Goal: Task Accomplishment & Management: Complete application form

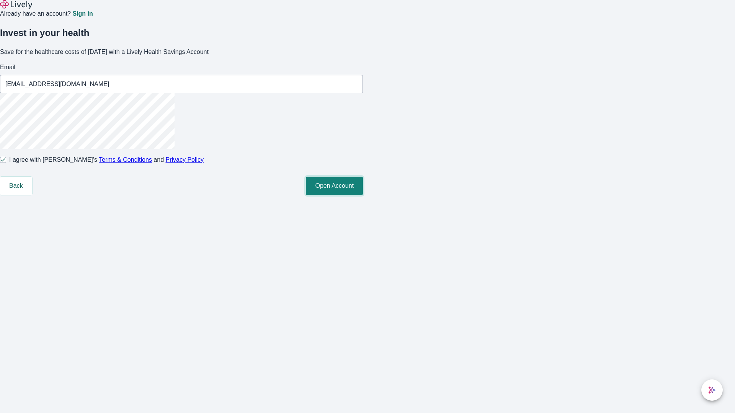
click at [363, 195] on button "Open Account" at bounding box center [334, 186] width 57 height 18
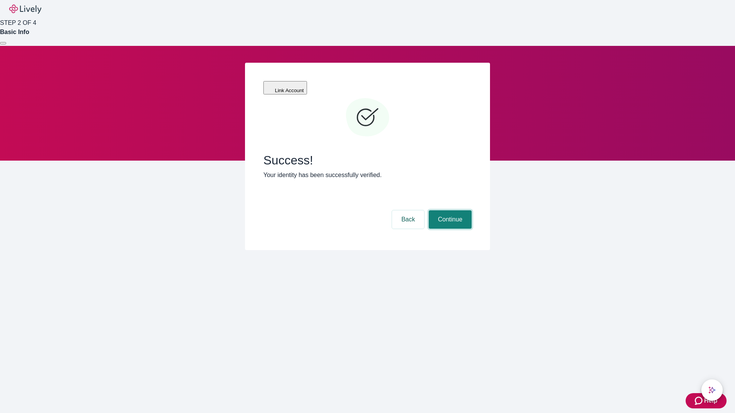
click at [449, 210] on button "Continue" at bounding box center [449, 219] width 43 height 18
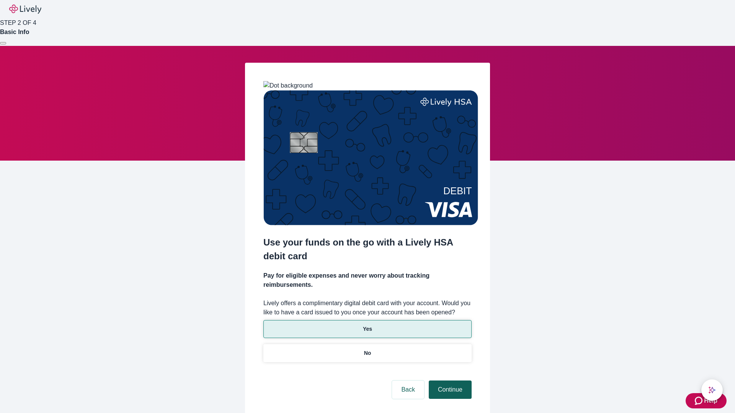
click at [367, 349] on p "No" at bounding box center [367, 353] width 7 height 8
click at [449, 381] on button "Continue" at bounding box center [449, 390] width 43 height 18
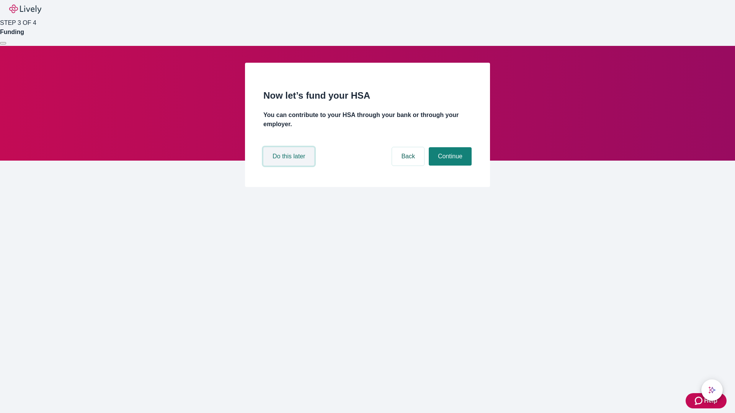
click at [290, 166] on button "Do this later" at bounding box center [288, 156] width 51 height 18
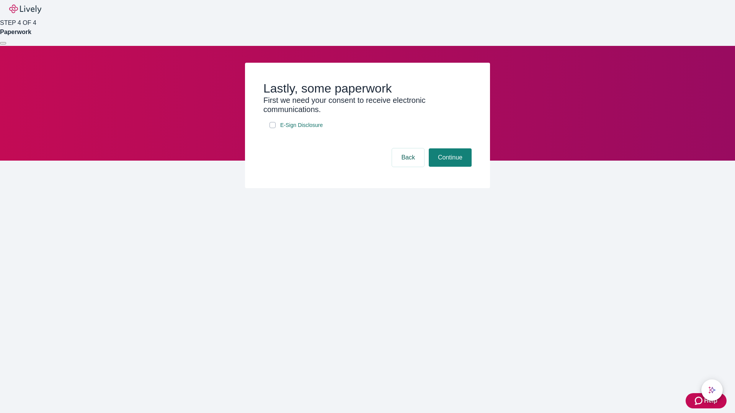
click at [272, 128] on input "E-Sign Disclosure" at bounding box center [272, 125] width 6 height 6
checkbox input "true"
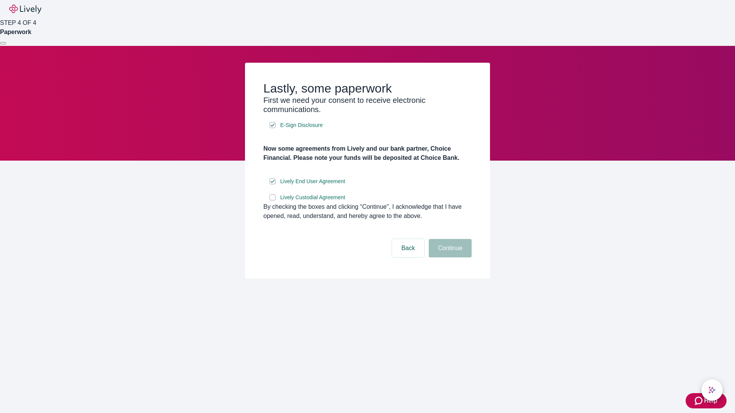
click at [272, 200] on input "Lively Custodial Agreement" at bounding box center [272, 197] width 6 height 6
checkbox input "true"
click at [449, 257] on button "Continue" at bounding box center [449, 248] width 43 height 18
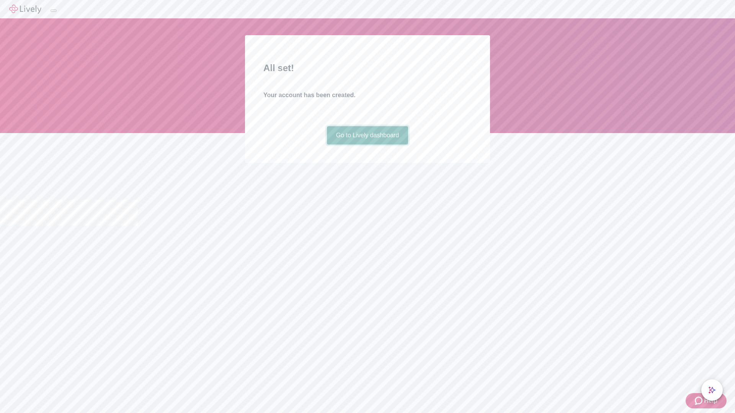
click at [367, 145] on link "Go to Lively dashboard" at bounding box center [367, 135] width 81 height 18
